Goal: Navigation & Orientation: Find specific page/section

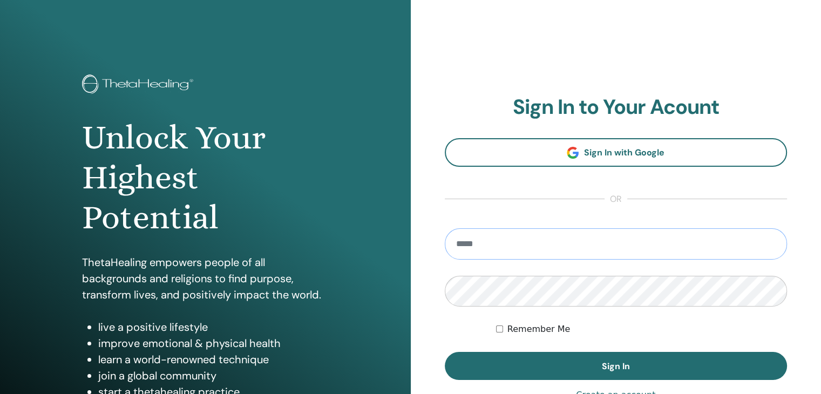
type input "**********"
click at [602, 365] on span "Sign In" at bounding box center [616, 366] width 28 height 11
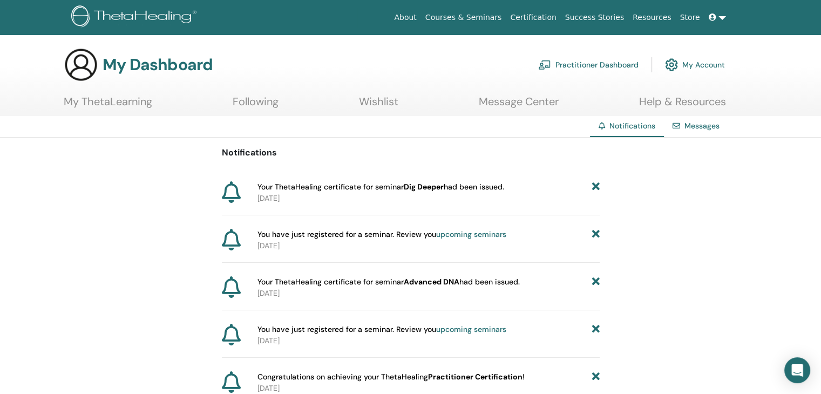
click at [573, 65] on link "Practitioner Dashboard" at bounding box center [588, 65] width 100 height 24
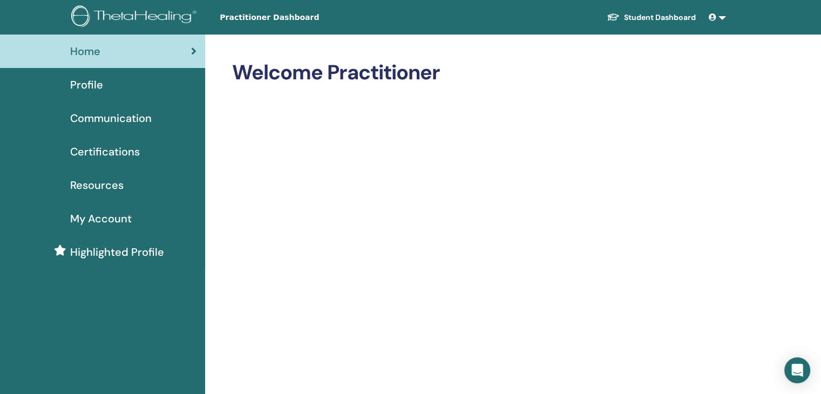
click at [720, 17] on link at bounding box center [718, 18] width 26 height 20
